Goal: Task Accomplishment & Management: Understand process/instructions

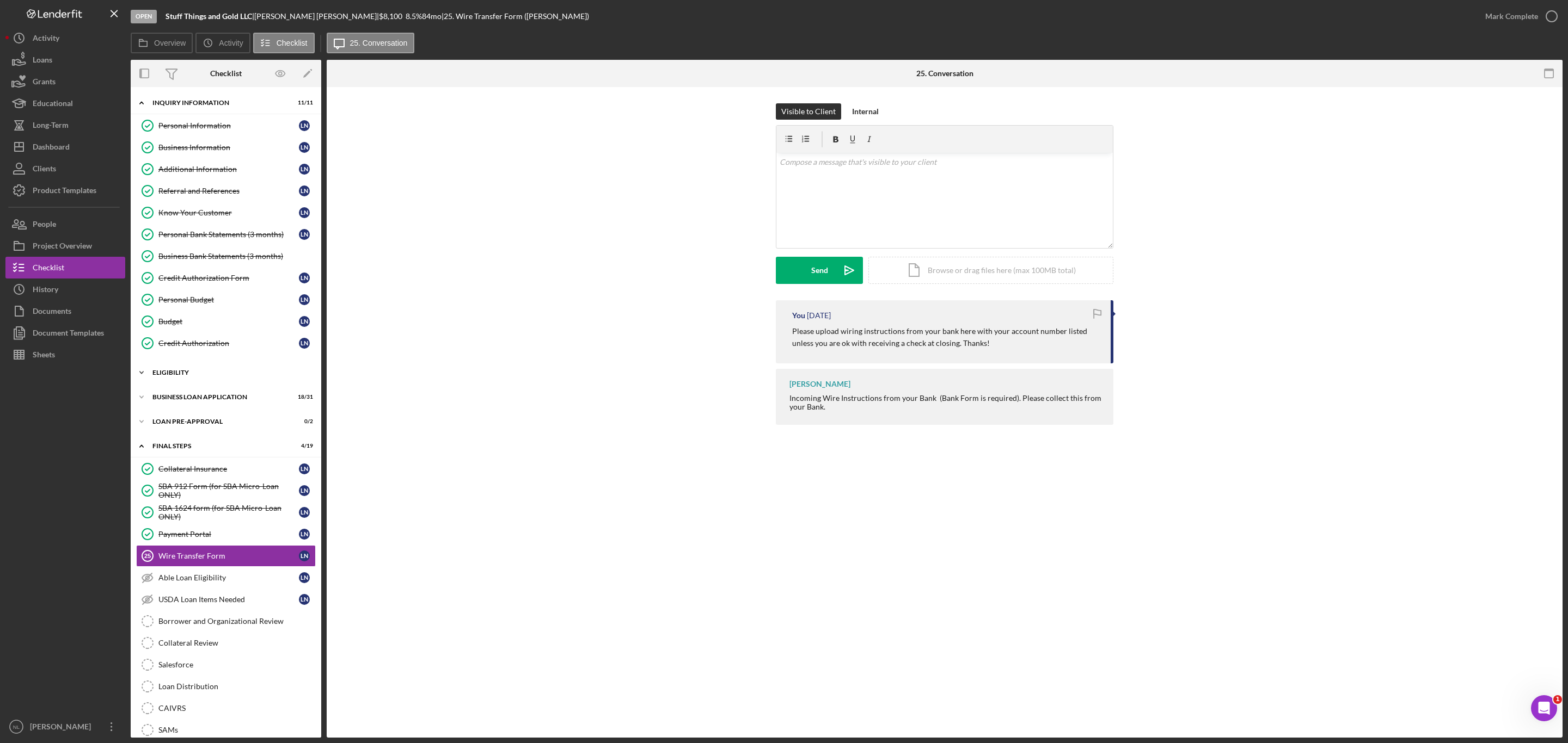
click at [174, 376] on div "ELIGIBILITY" at bounding box center [230, 372] width 155 height 7
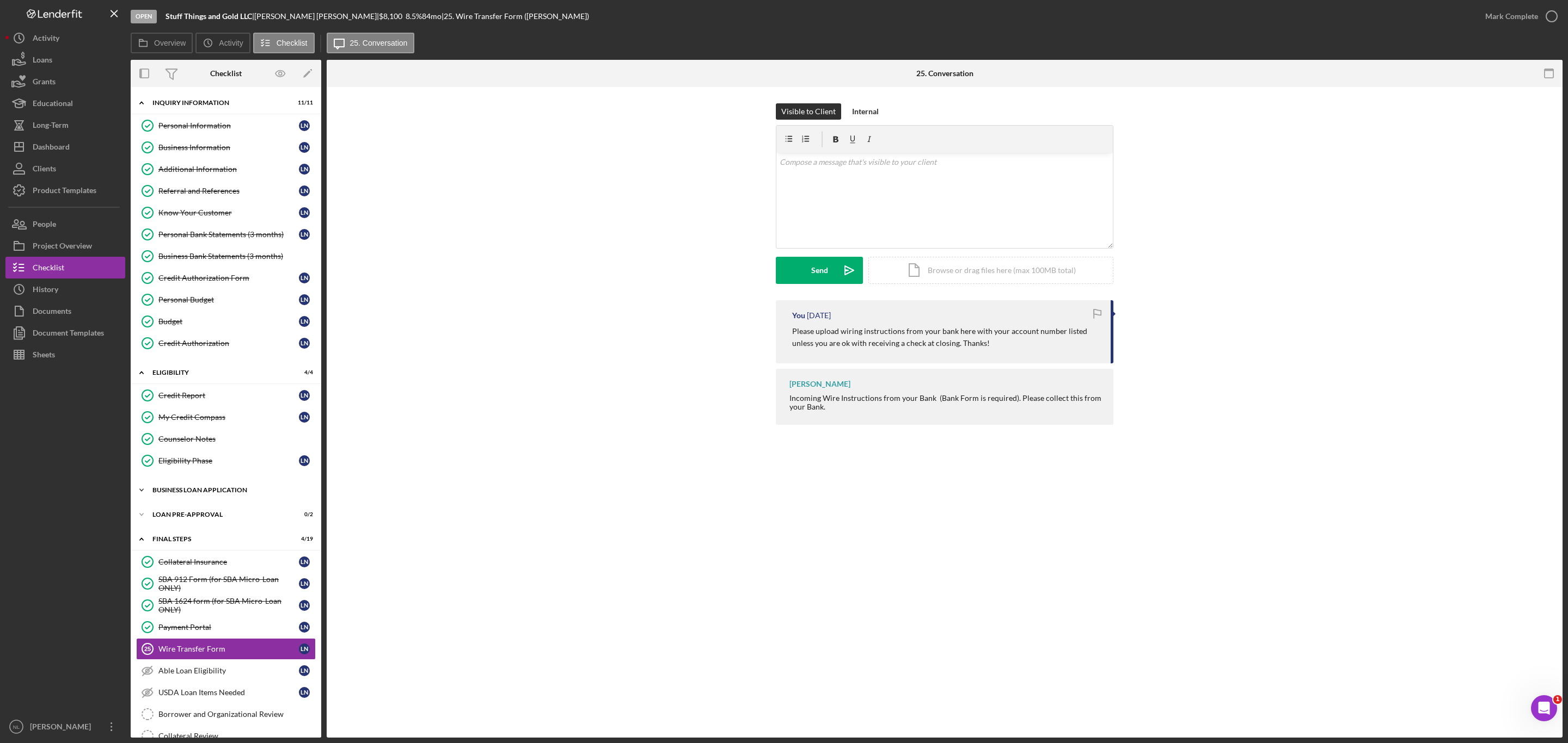
click at [205, 493] on div "BUSINESS LOAN APPLICATION" at bounding box center [230, 490] width 155 height 7
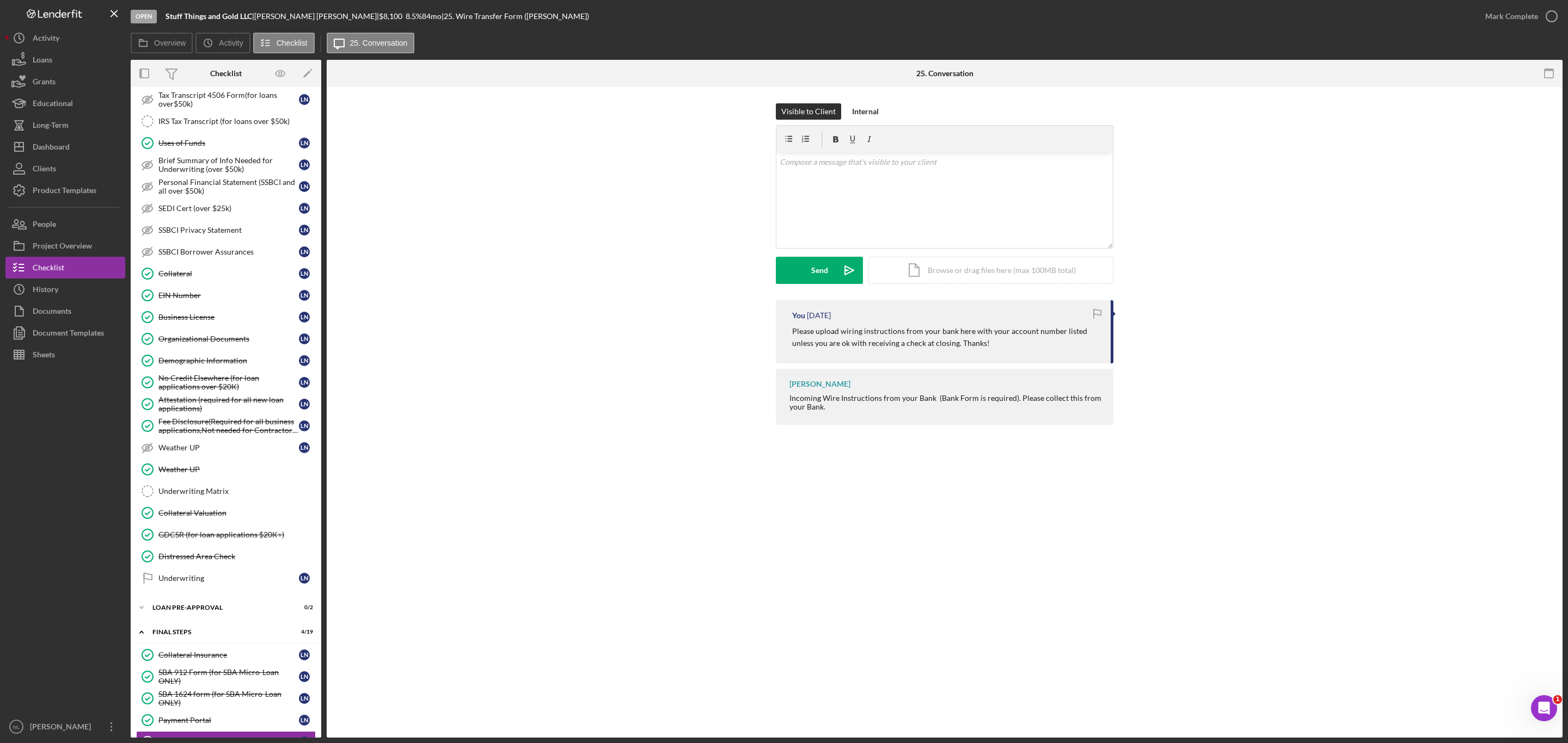
scroll to position [639, 0]
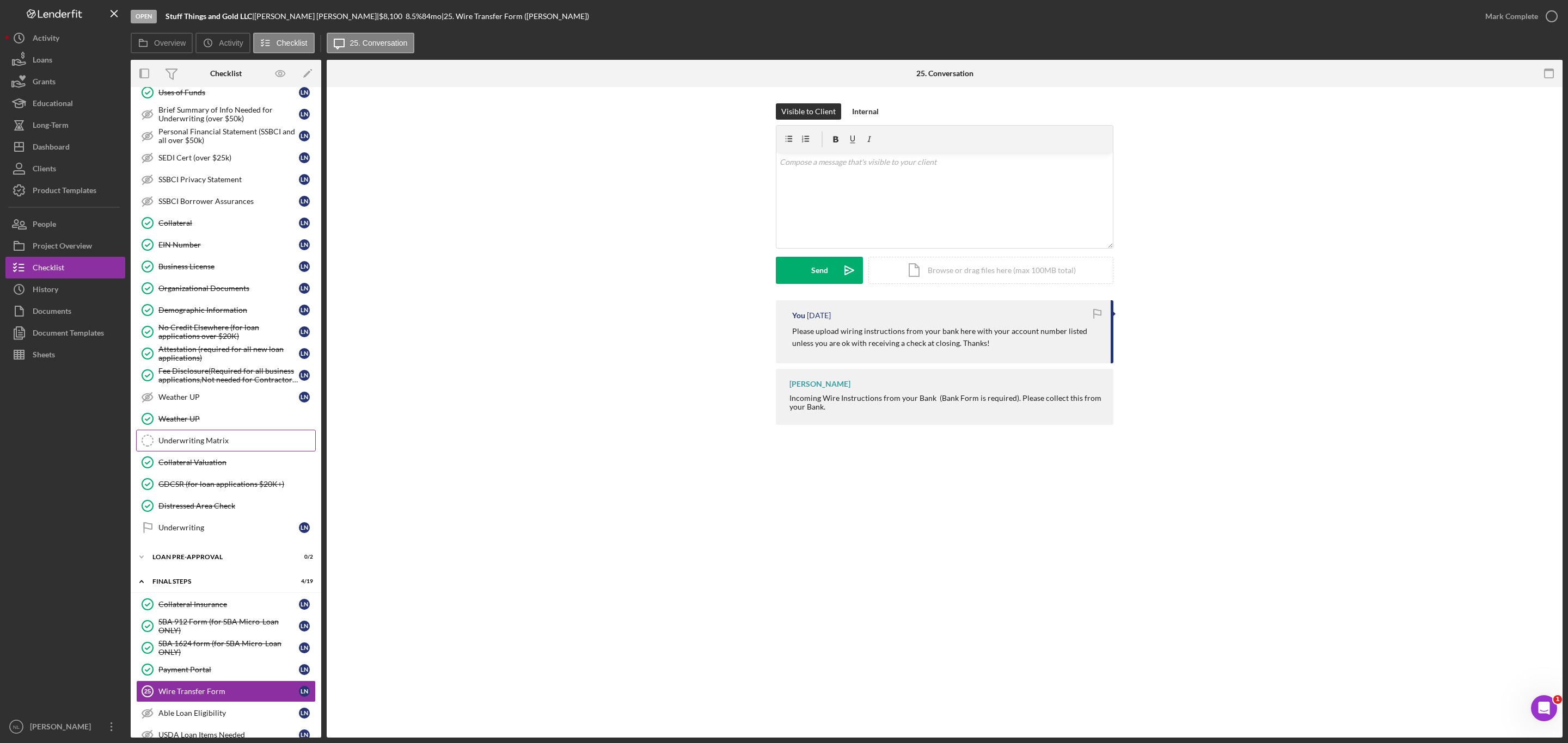
click at [205, 445] on div "Underwriting Matrix" at bounding box center [237, 440] width 157 height 8
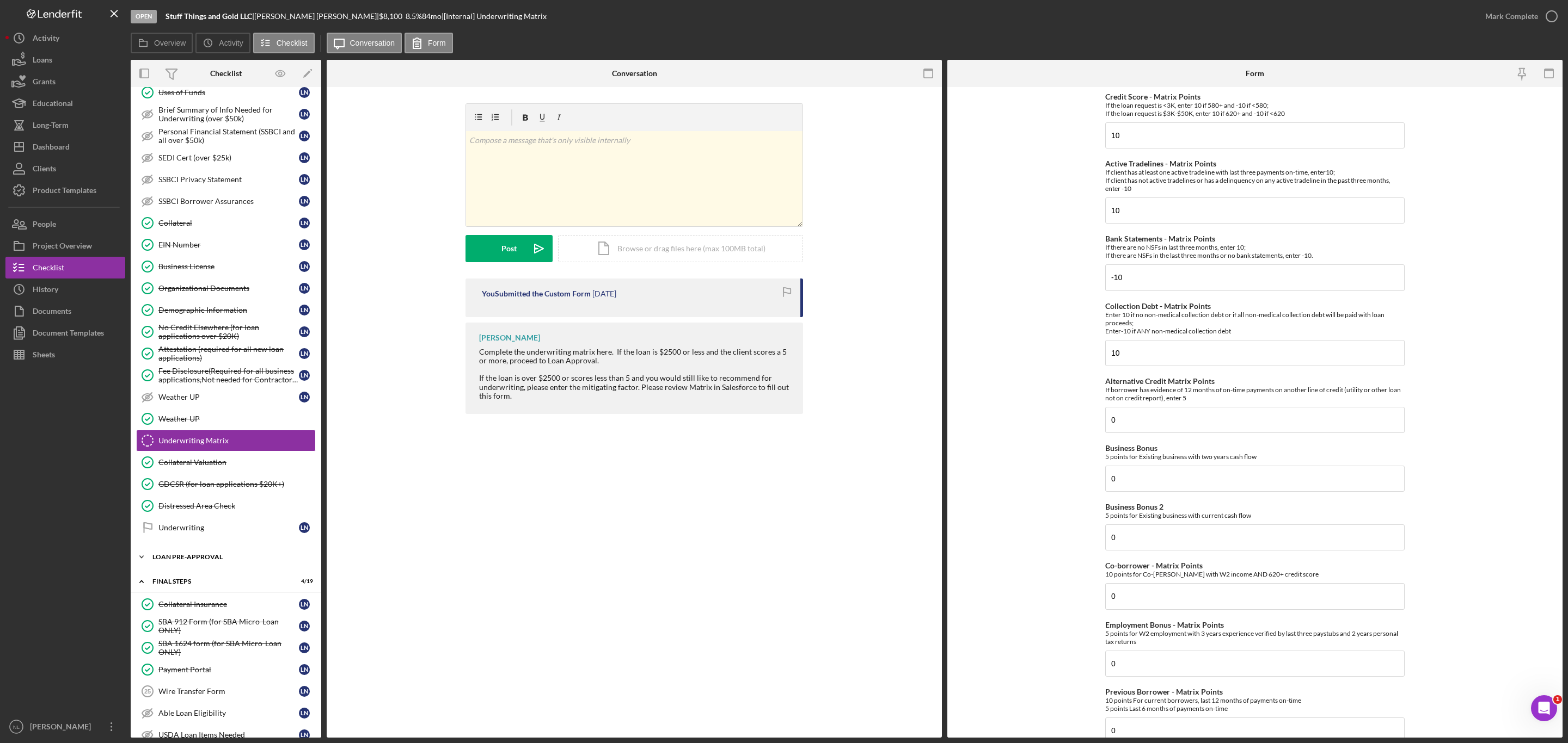
click at [190, 560] on div "LOAN PRE-APPROVAL" at bounding box center [230, 557] width 155 height 7
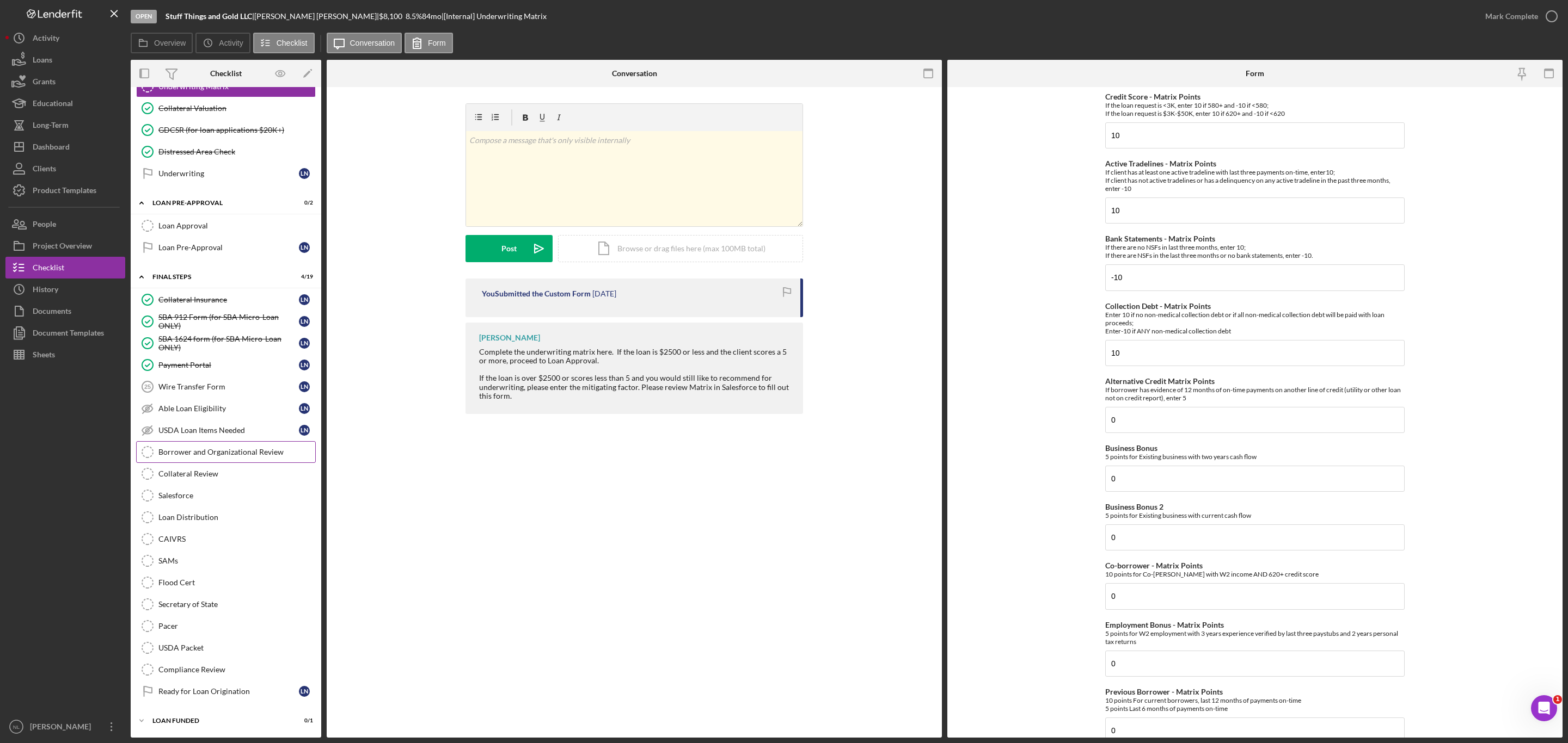
click at [211, 449] on div "Borrower and Organizational Review" at bounding box center [237, 451] width 157 height 8
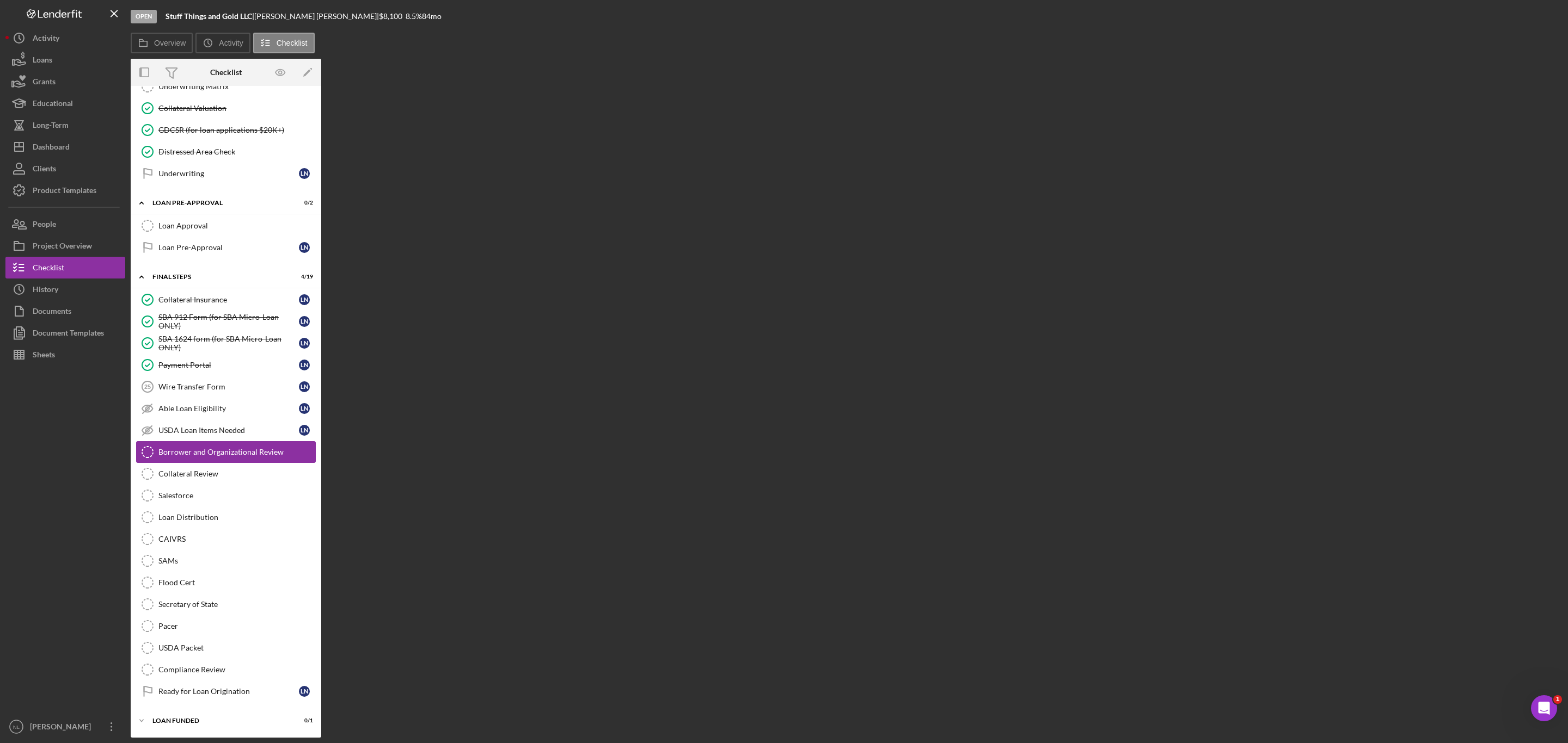
scroll to position [1029, 0]
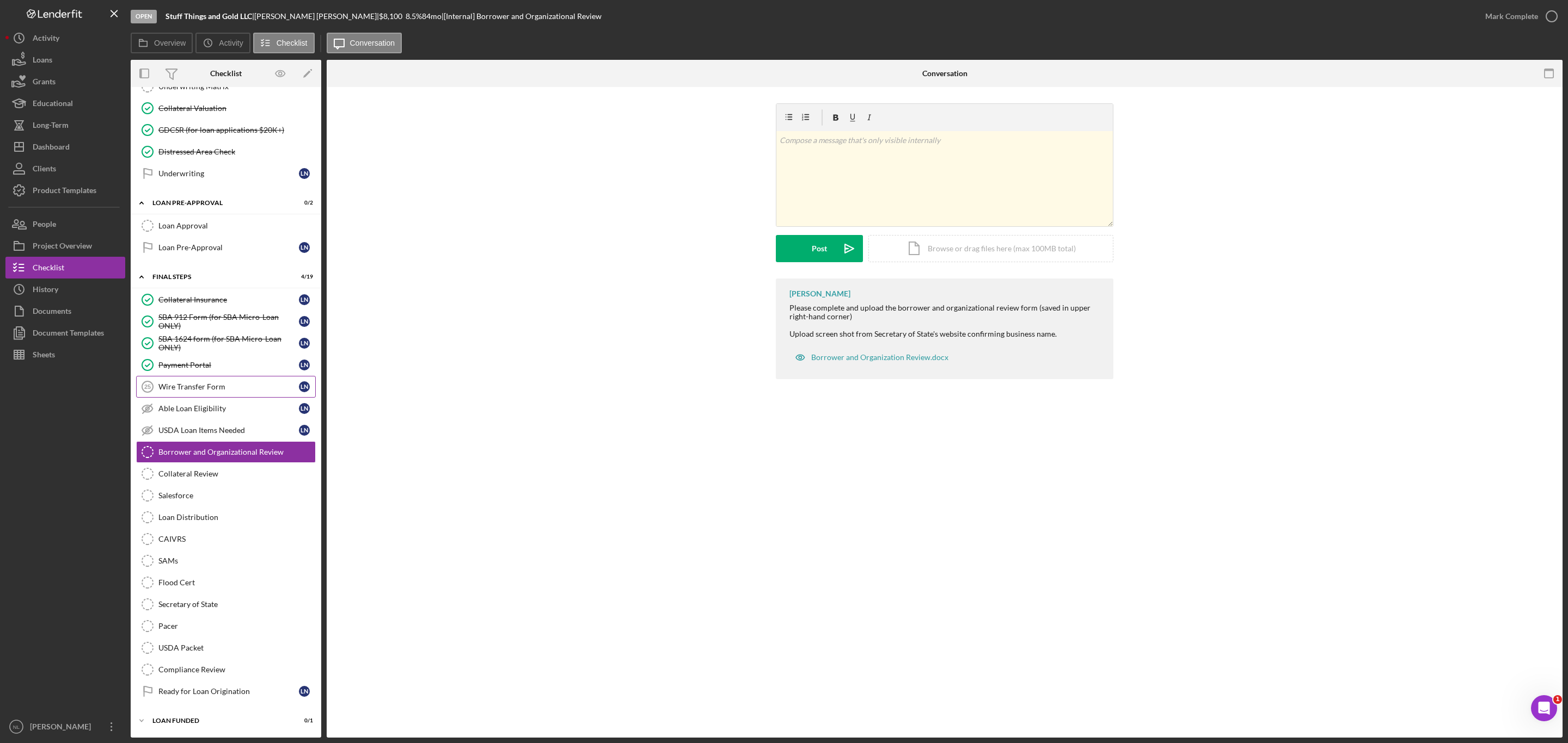
click at [197, 383] on div "Wire Transfer Form" at bounding box center [228, 387] width 140 height 8
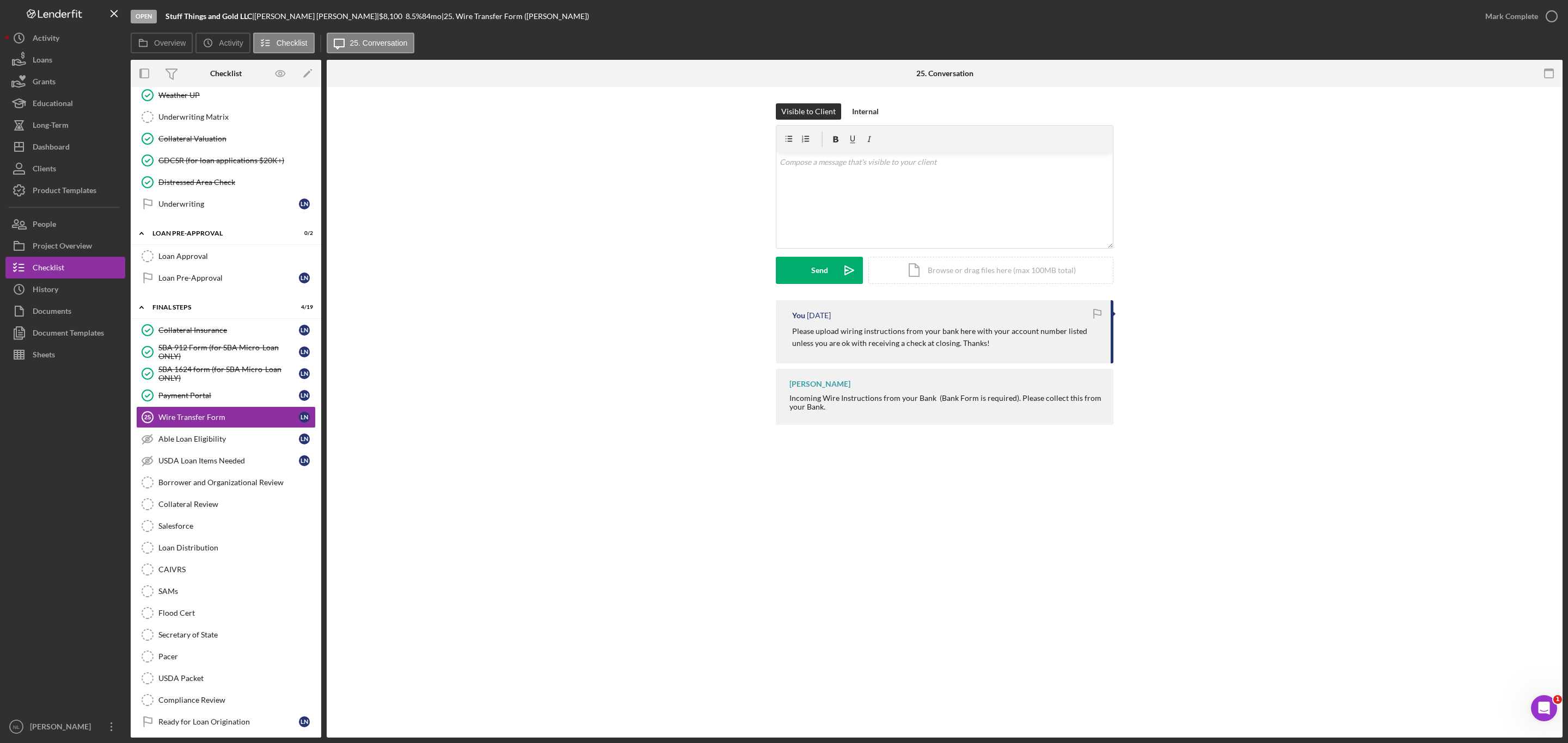
scroll to position [1029, 0]
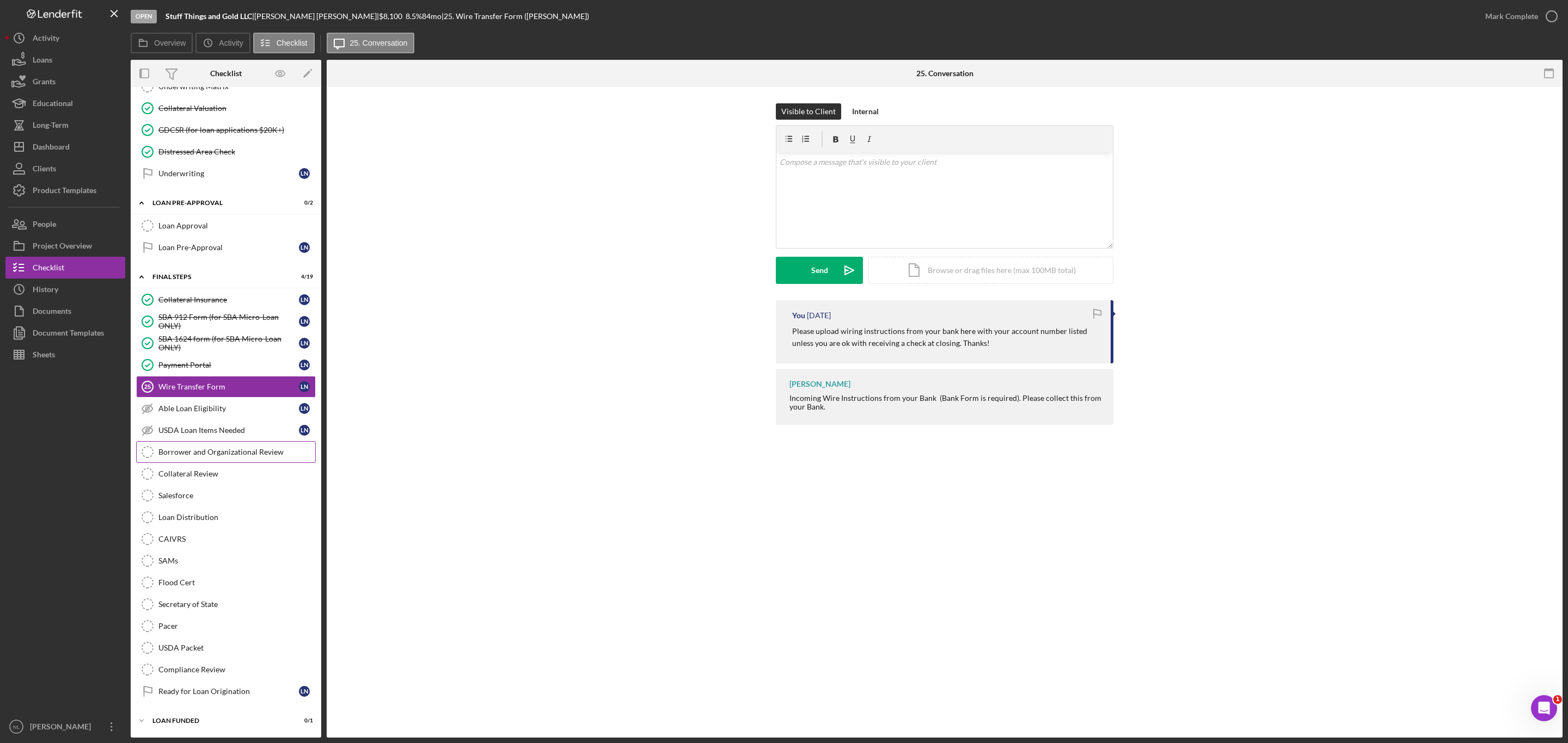
click at [219, 455] on link "Borrower and Organizational Review Borrower and Organizational Review" at bounding box center [226, 452] width 180 height 22
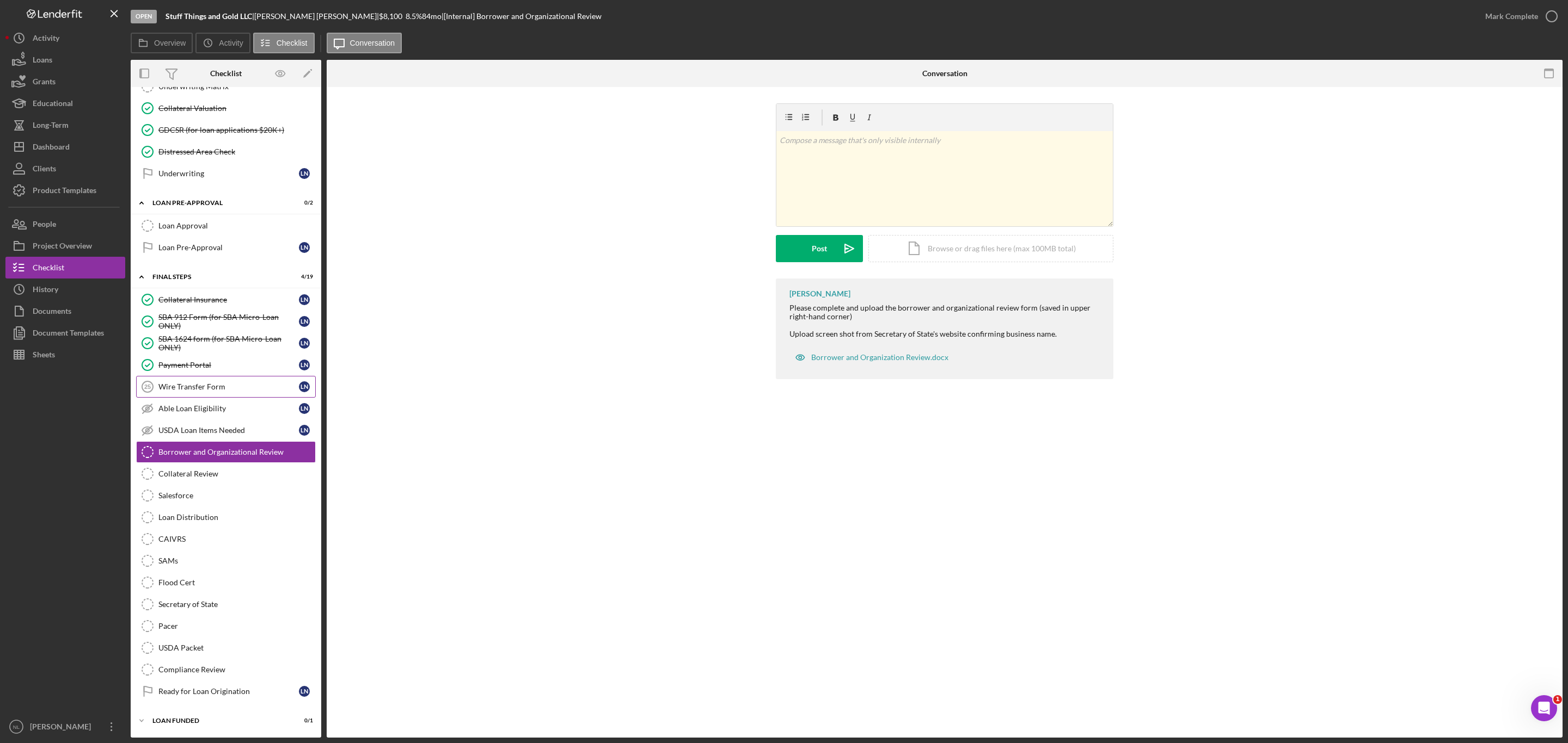
click at [207, 383] on div "Wire Transfer Form" at bounding box center [228, 387] width 140 height 8
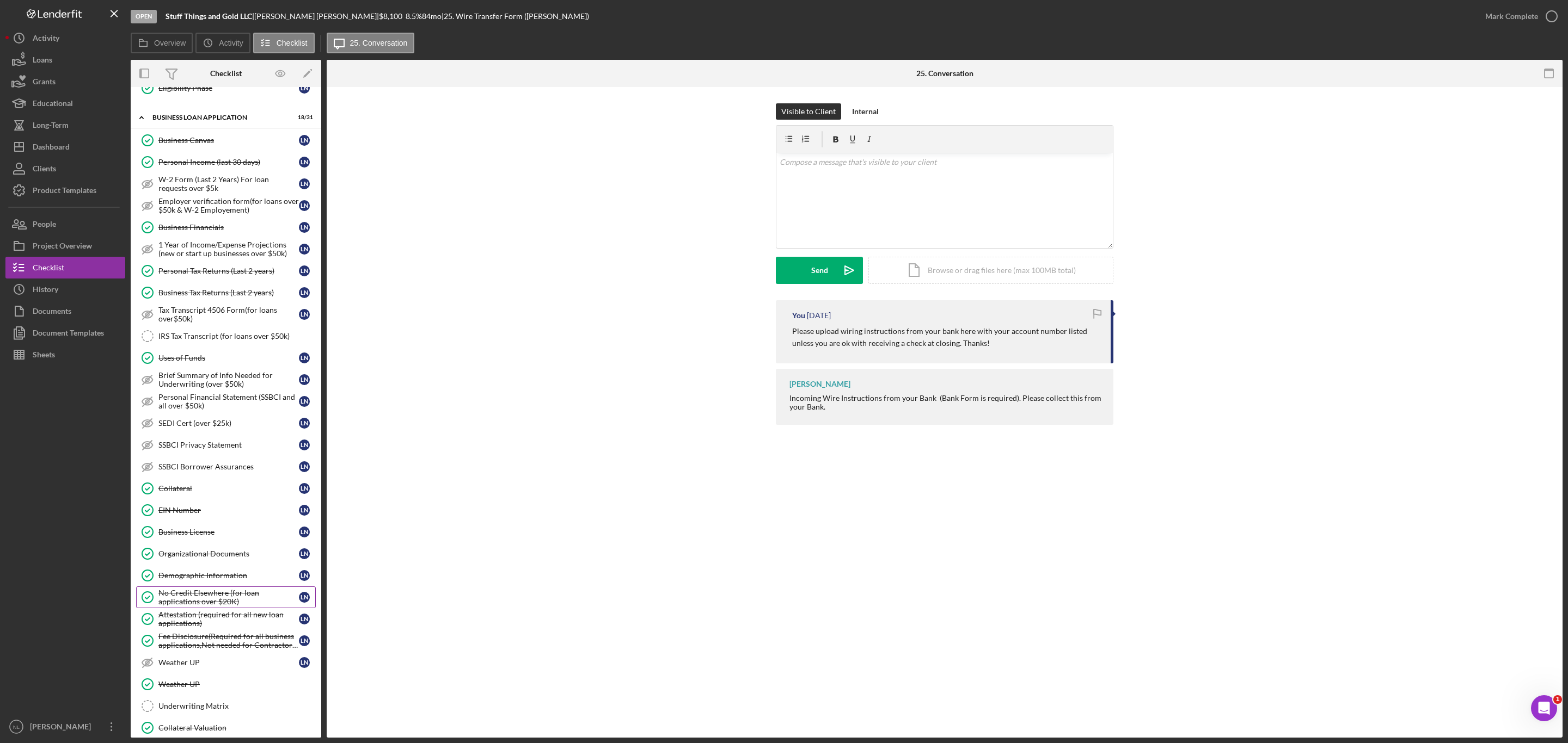
scroll to position [1029, 0]
